Goal: Information Seeking & Learning: Check status

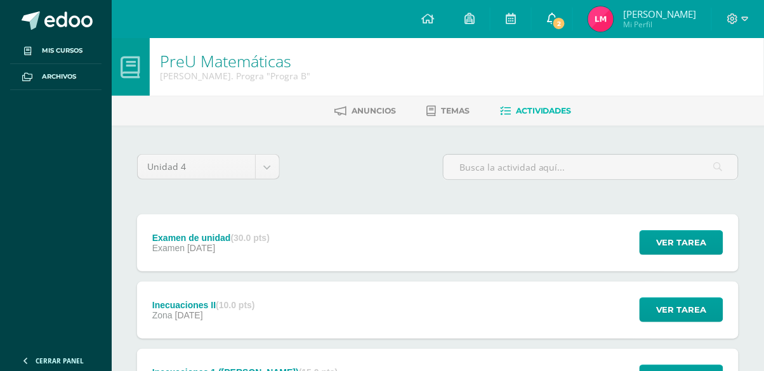
click at [572, 34] on link "2" at bounding box center [552, 19] width 41 height 38
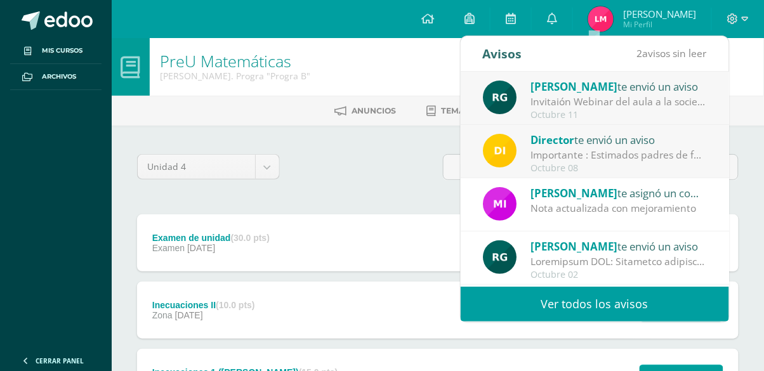
click at [619, 144] on div "Director te envió un aviso" at bounding box center [618, 139] width 176 height 16
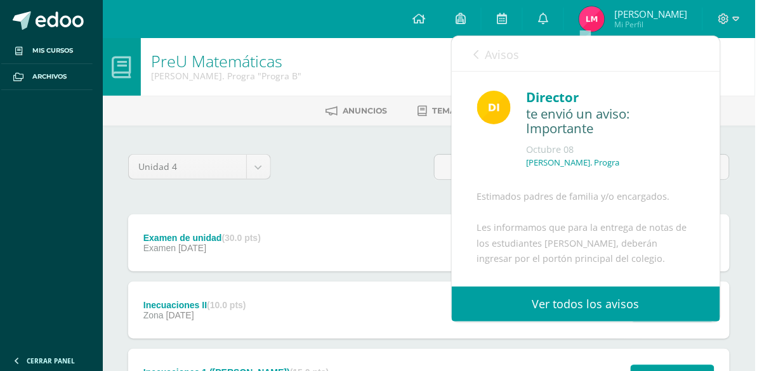
click at [499, 58] on span "Avisos" at bounding box center [511, 54] width 34 height 15
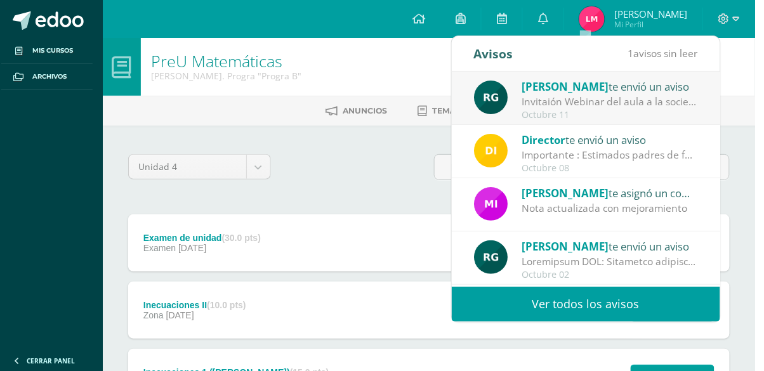
click at [565, 95] on div "Invitaión Webinar del aula a la sociedad - UVG: [PERSON_NAME] invitamos a descu…" at bounding box center [618, 102] width 176 height 15
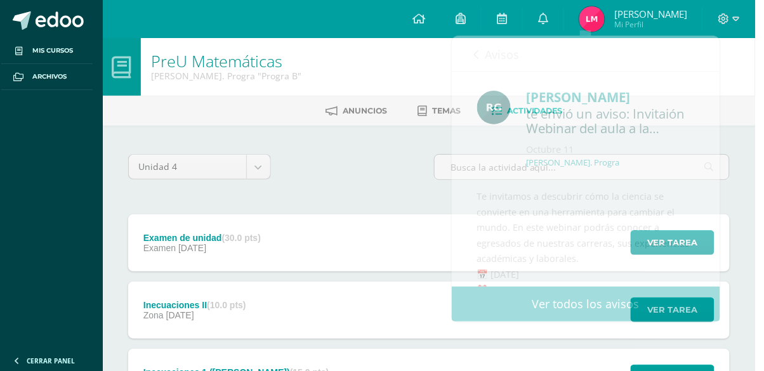
click at [685, 21] on span "Mi Perfil" at bounding box center [659, 24] width 73 height 11
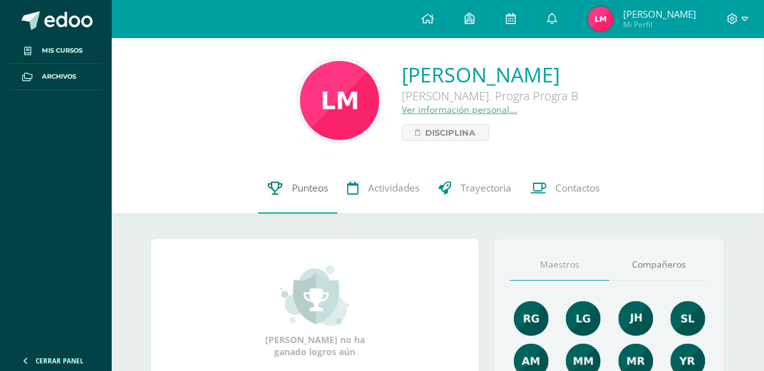
click at [314, 209] on link "Punteos" at bounding box center [297, 188] width 79 height 51
